Goal: Task Accomplishment & Management: Use online tool/utility

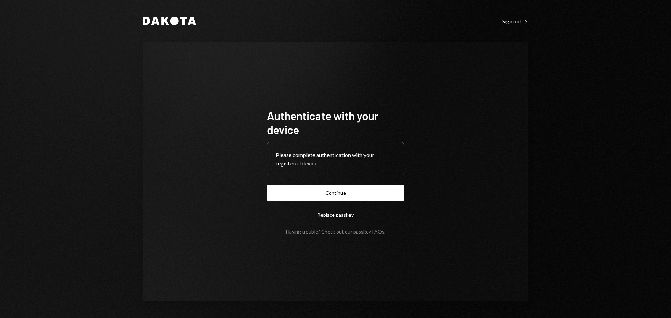
drag, startPoint x: 365, startPoint y: 193, endPoint x: 380, endPoint y: 188, distance: 15.4
click at [366, 193] on button "Continue" at bounding box center [335, 193] width 137 height 16
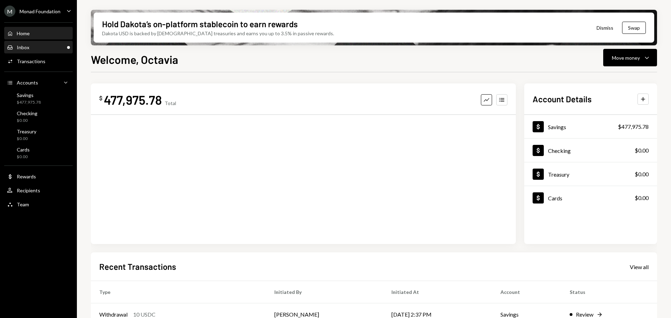
click at [51, 49] on div "Inbox Inbox" at bounding box center [38, 47] width 63 height 6
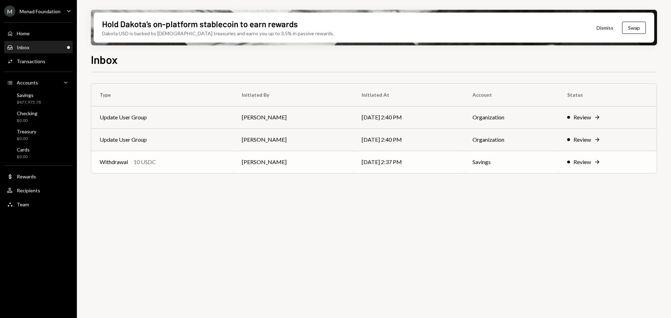
click at [157, 161] on div "Withdrawal 10 USDC" at bounding box center [162, 162] width 125 height 8
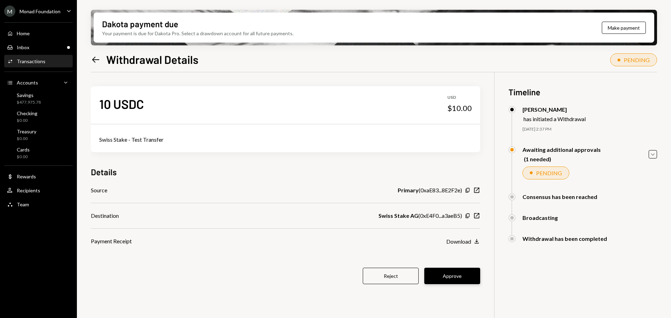
click at [460, 275] on button "Approve" at bounding box center [452, 276] width 56 height 16
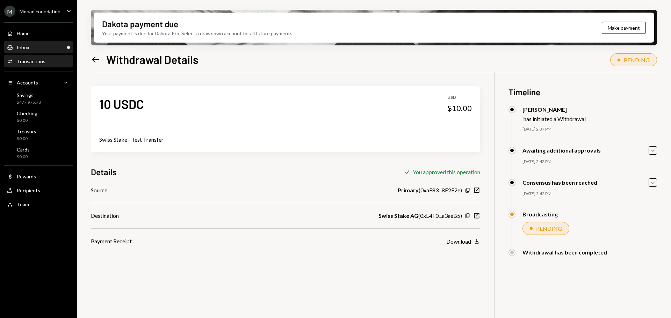
click at [22, 49] on div "Inbox" at bounding box center [23, 47] width 13 height 6
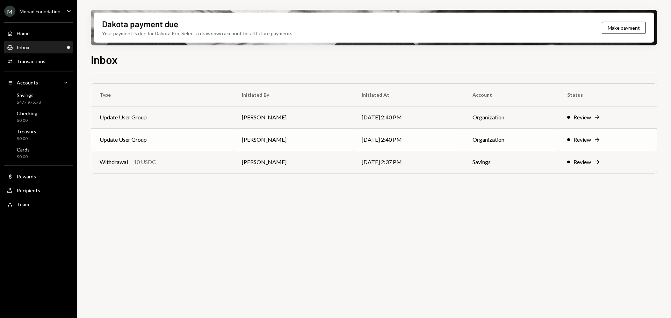
click at [163, 140] on td "Update User Group" at bounding box center [162, 140] width 142 height 22
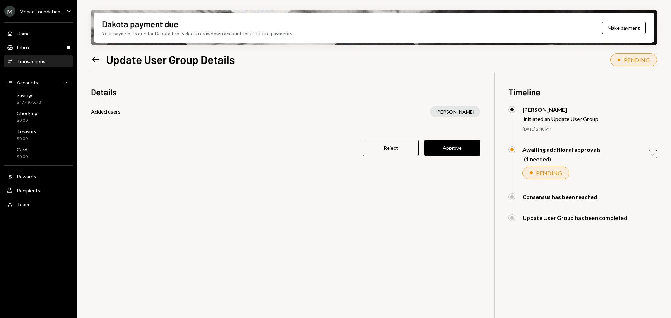
click at [455, 148] on button "Approve" at bounding box center [452, 148] width 56 height 16
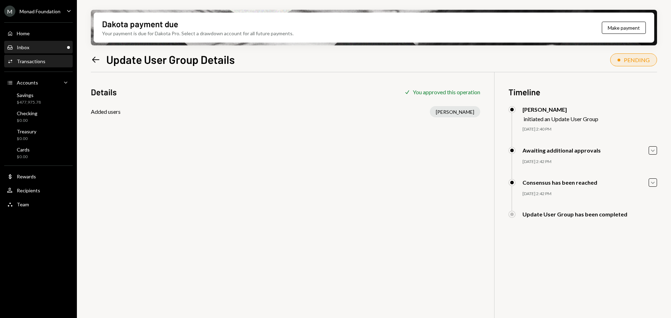
click at [23, 48] on div "Inbox" at bounding box center [23, 47] width 13 height 6
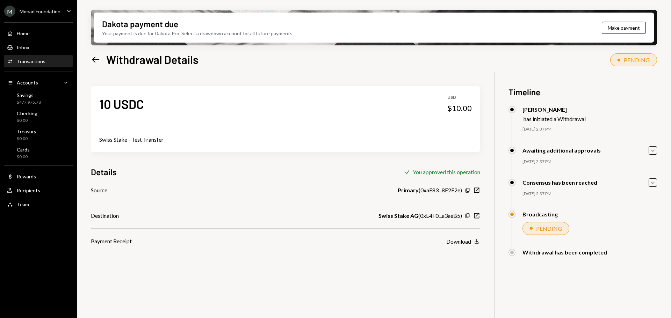
click at [246, 263] on div "10 USDC USD $10.00 Swiss Stake - Test Transfer Details Check You approved this …" at bounding box center [374, 231] width 566 height 318
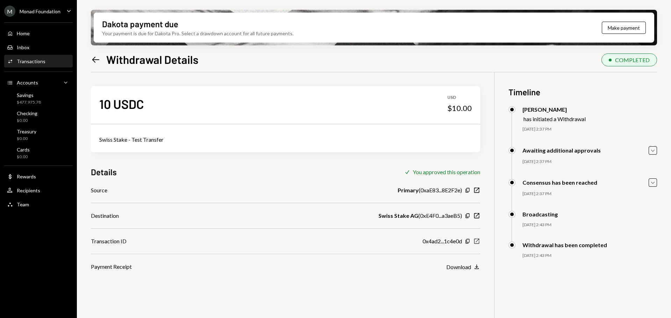
click at [479, 241] on icon "New Window" at bounding box center [476, 241] width 7 height 7
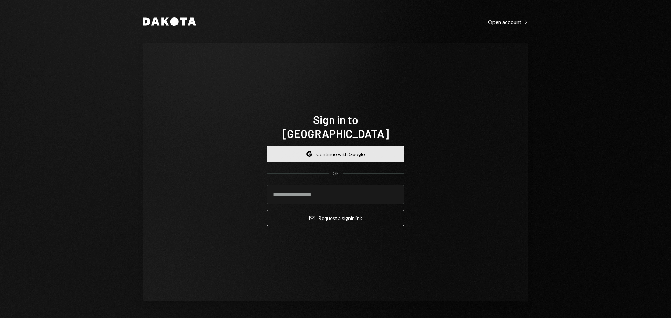
click at [328, 146] on button "Google Continue with Google" at bounding box center [335, 154] width 137 height 16
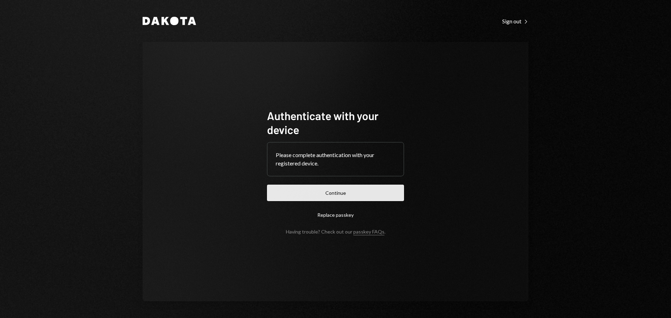
click at [355, 194] on button "Continue" at bounding box center [335, 193] width 137 height 16
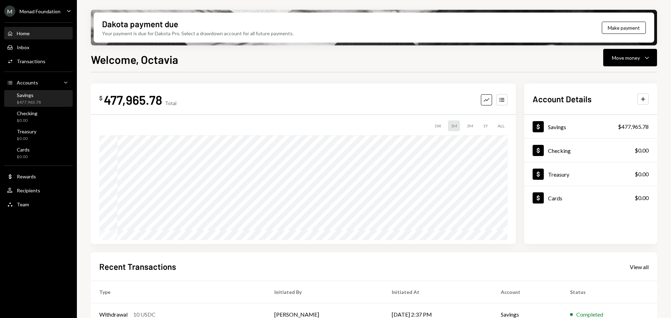
click at [25, 93] on div "Savings" at bounding box center [29, 95] width 24 height 6
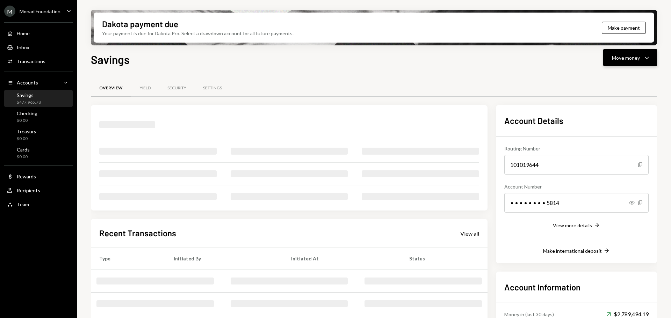
click at [641, 58] on div "Move money Caret Down" at bounding box center [630, 57] width 36 height 8
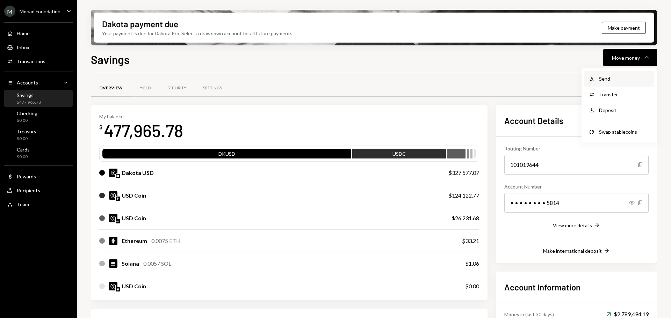
click at [602, 76] on div "Send" at bounding box center [624, 78] width 51 height 7
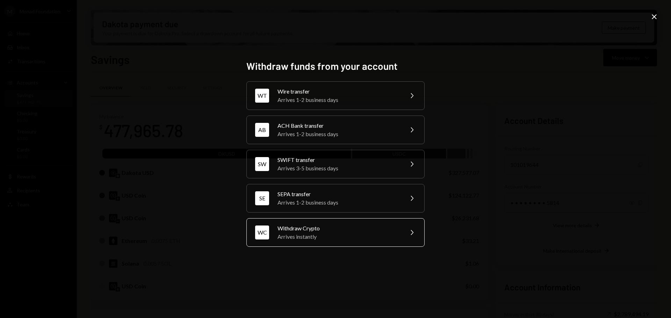
click at [321, 233] on div "Arrives instantly" at bounding box center [338, 237] width 122 height 8
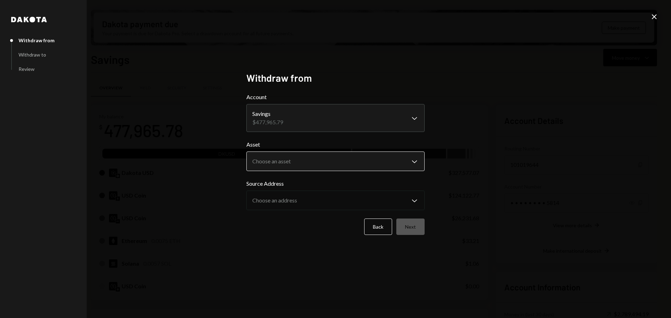
click at [313, 158] on body "M Monad Foundation Caret Down Home Home Inbox Inbox Activities Transactions Acc…" at bounding box center [335, 159] width 671 height 318
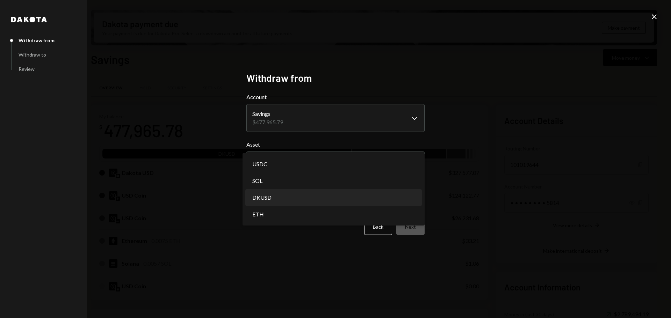
select select "*****"
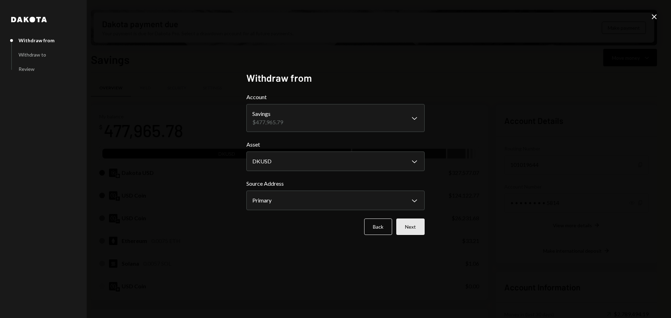
click at [412, 226] on button "Next" at bounding box center [410, 227] width 28 height 16
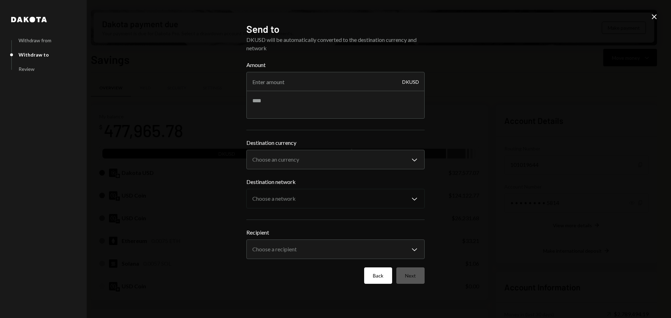
click at [372, 273] on button "Back" at bounding box center [378, 276] width 28 height 16
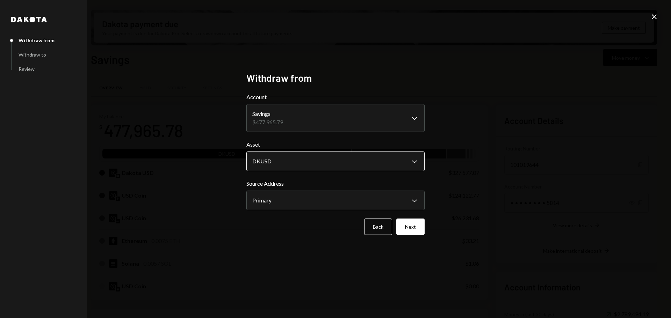
click at [401, 155] on body "M Monad Foundation Caret Down Home Home Inbox Inbox Activities Transactions Acc…" at bounding box center [335, 159] width 671 height 318
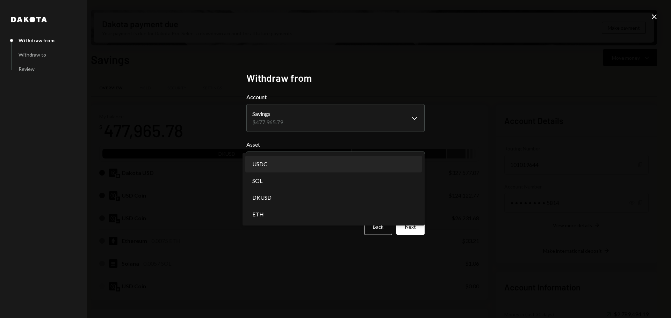
select select "****"
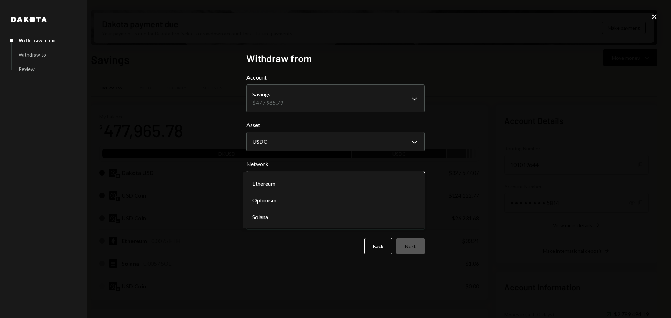
click at [327, 178] on body "M Monad Foundation Caret Down Home Home Inbox Inbox Activities Transactions Acc…" at bounding box center [335, 159] width 671 height 318
select select "**********"
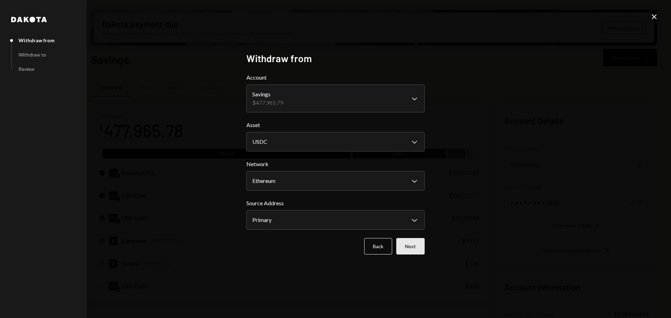
click at [412, 251] on button "Next" at bounding box center [410, 246] width 28 height 16
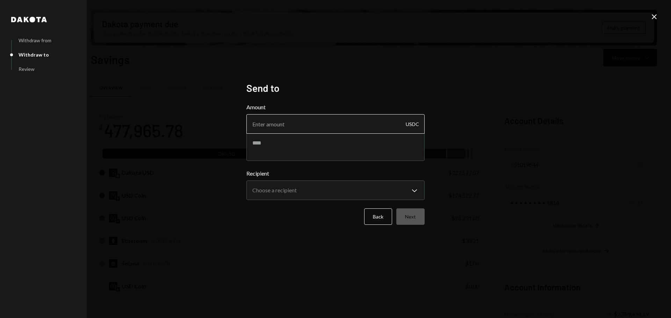
click at [312, 124] on input "Amount" at bounding box center [335, 124] width 178 height 20
paste input "74990"
type input "74990"
drag, startPoint x: 291, startPoint y: 147, endPoint x: 323, endPoint y: 149, distance: 31.8
click at [292, 147] on textarea at bounding box center [335, 147] width 178 height 28
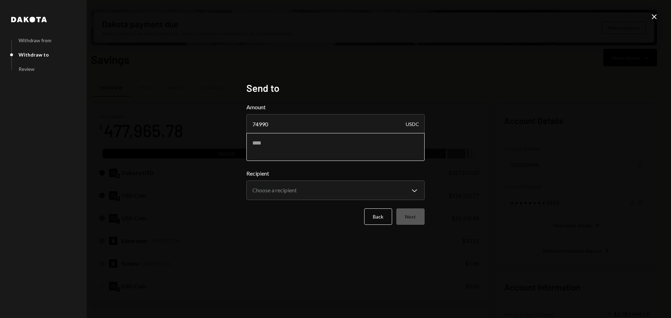
click at [294, 149] on textarea at bounding box center [335, 147] width 178 height 28
paste textarea "**********"
type textarea "**********"
click at [317, 193] on body "M Monad Foundation Caret Down Home Home Inbox Inbox Activities Transactions Acc…" at bounding box center [335, 159] width 671 height 318
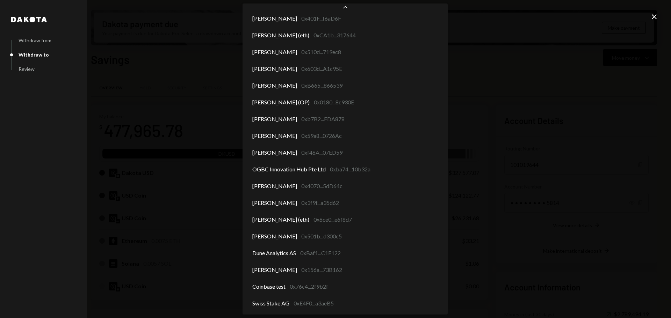
scroll to position [2772, 0]
select select "**********"
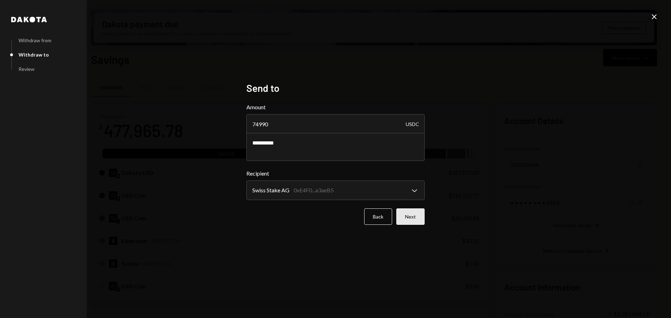
click at [409, 213] on button "Next" at bounding box center [410, 217] width 28 height 16
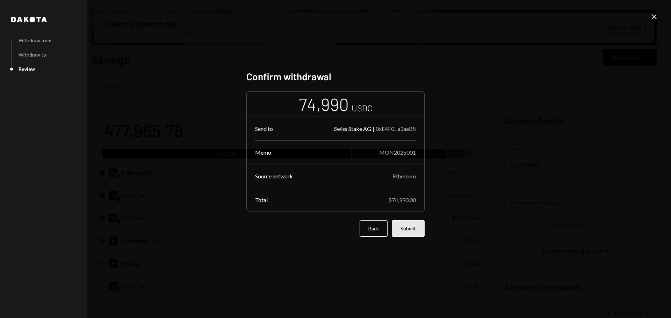
click at [413, 228] on button "Submit" at bounding box center [408, 229] width 33 height 16
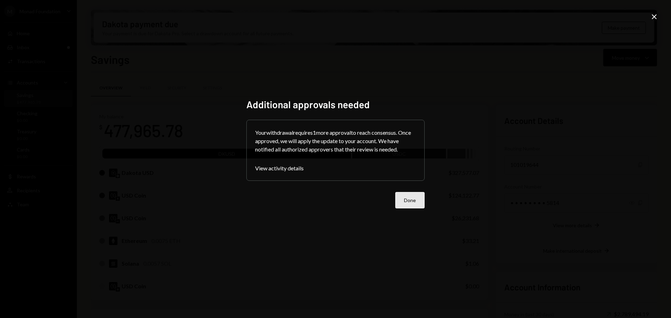
click at [410, 198] on button "Done" at bounding box center [409, 200] width 29 height 16
